Goal: Transaction & Acquisition: Purchase product/service

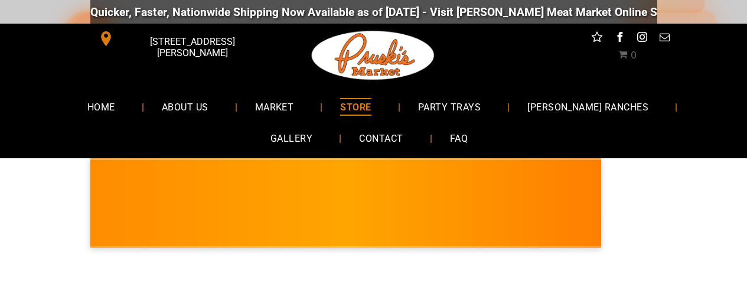
scroll to position [59, 0]
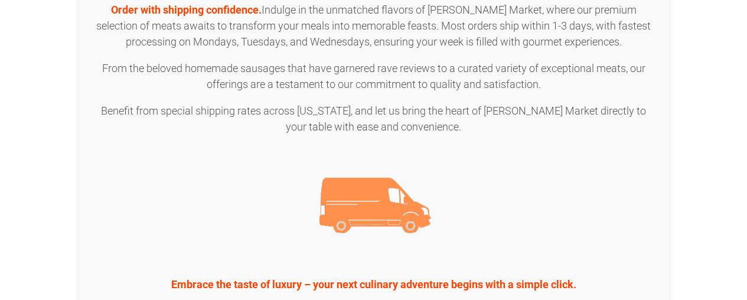
scroll to position [1476, 0]
